Goal: Find specific page/section: Find specific page/section

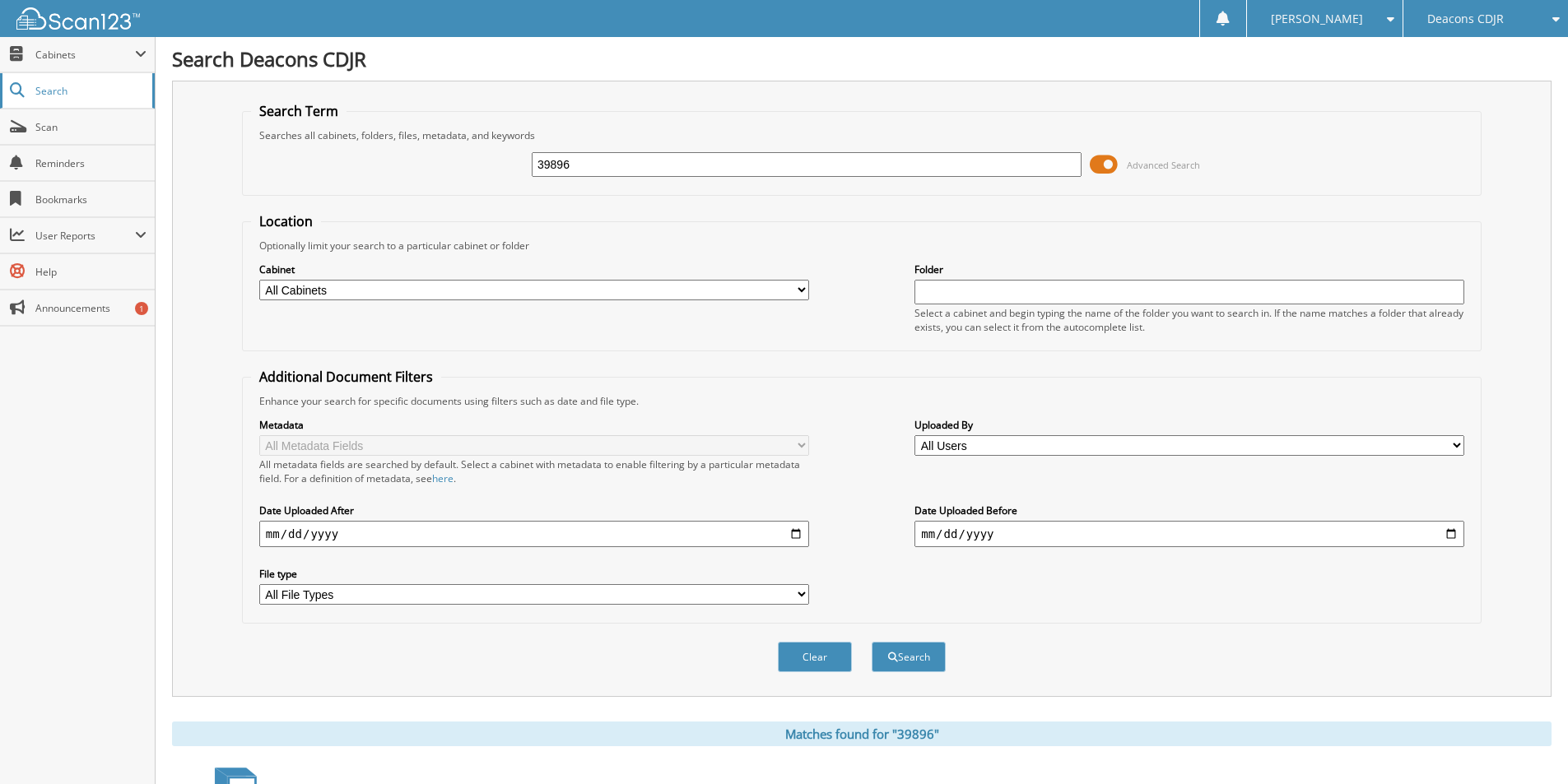
click at [64, 80] on link "Search" at bounding box center [77, 91] width 155 height 35
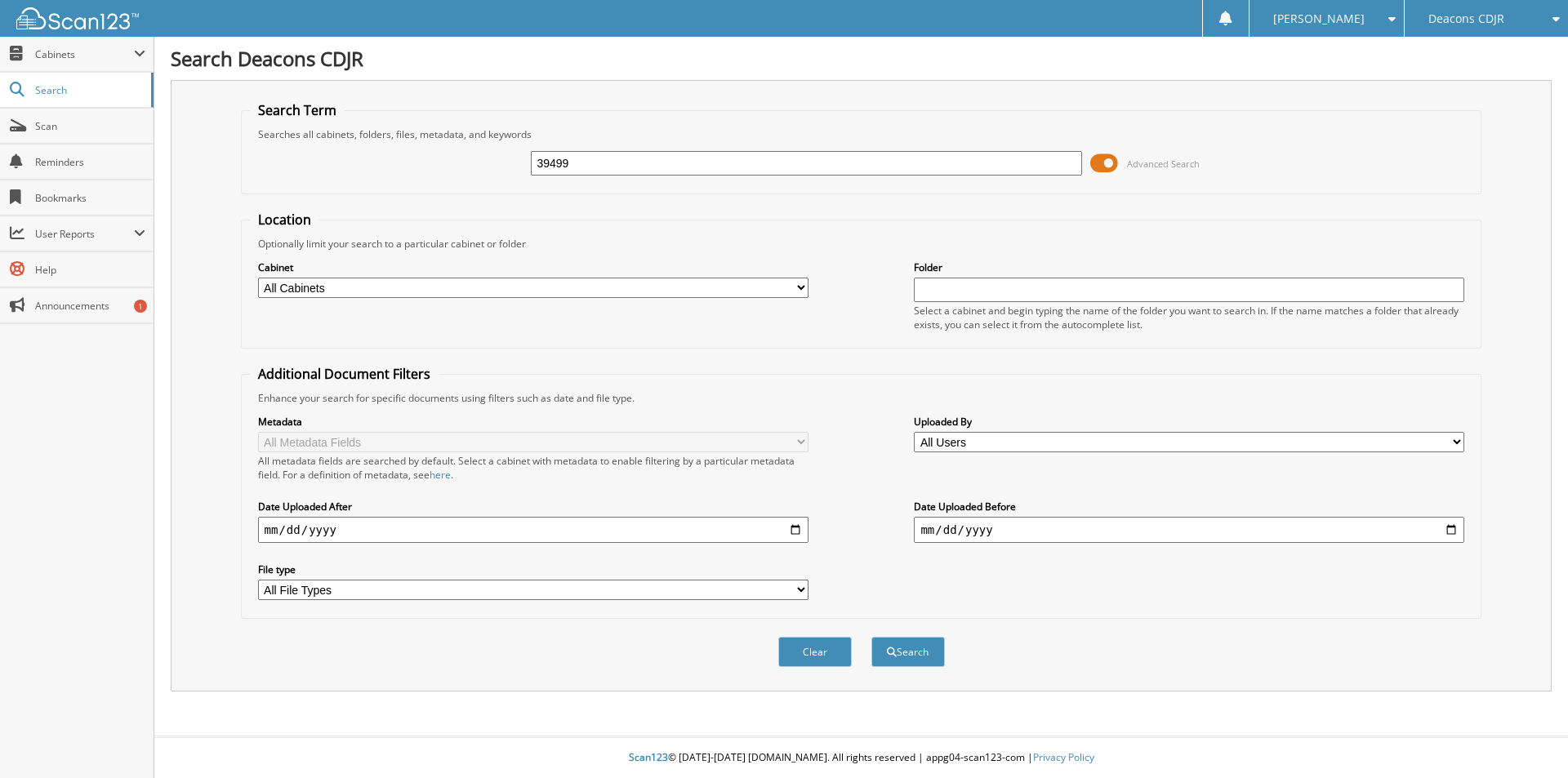
type input "39499"
click at [871, 637] on button "Search" at bounding box center [908, 651] width 74 height 30
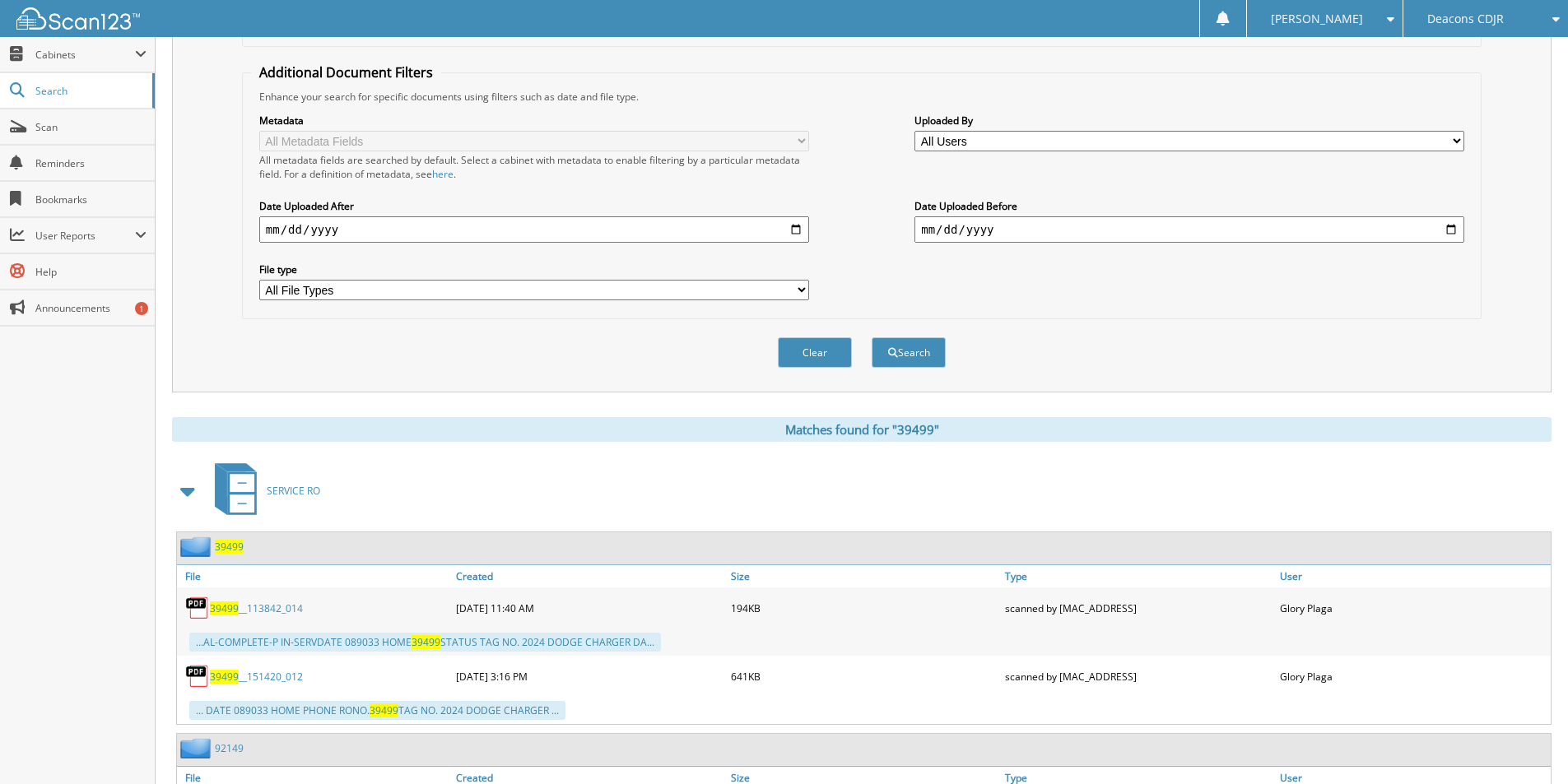
scroll to position [329, 0]
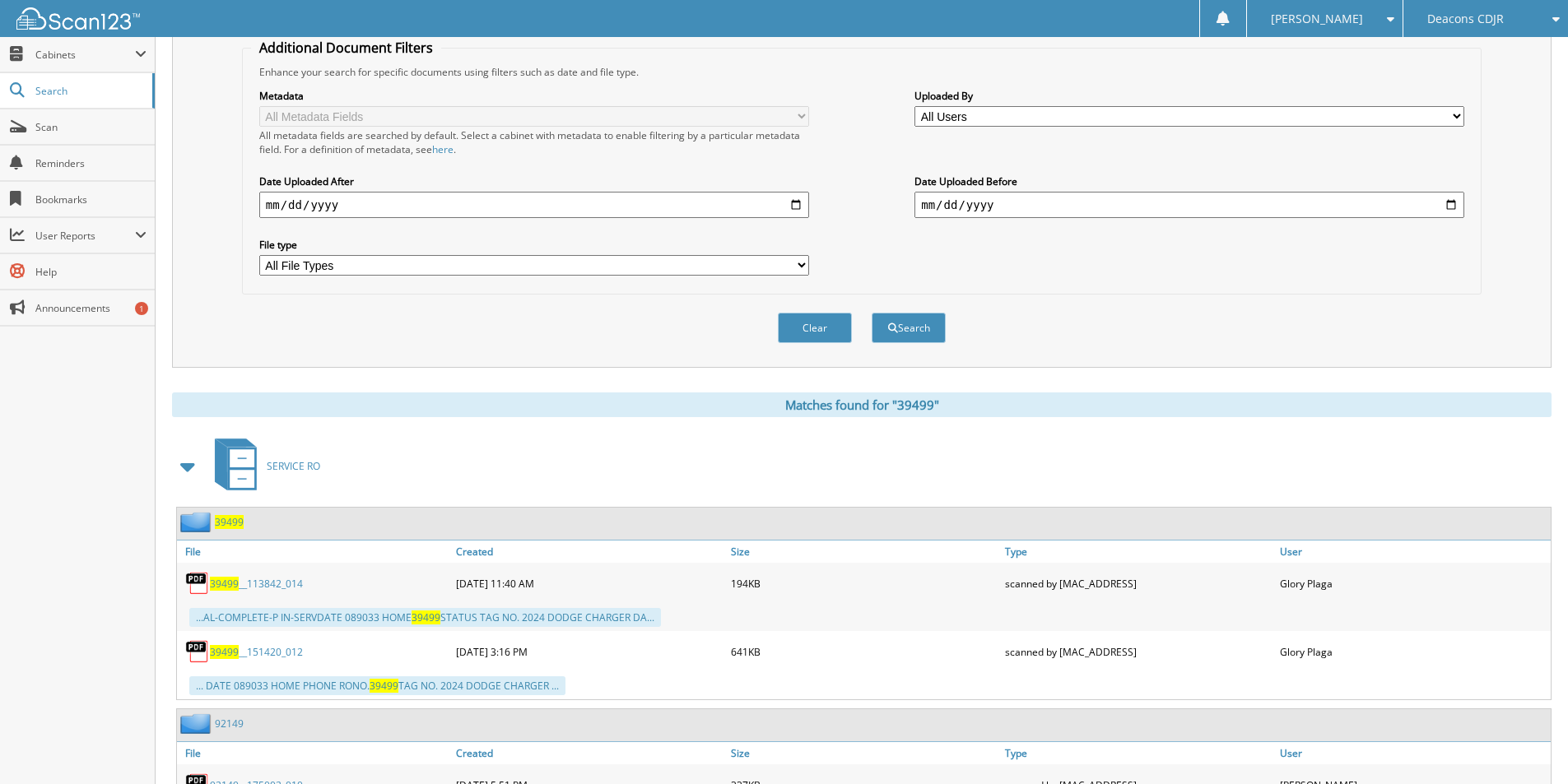
click at [224, 654] on span "39499" at bounding box center [224, 652] width 29 height 14
